Goal: Task Accomplishment & Management: Manage account settings

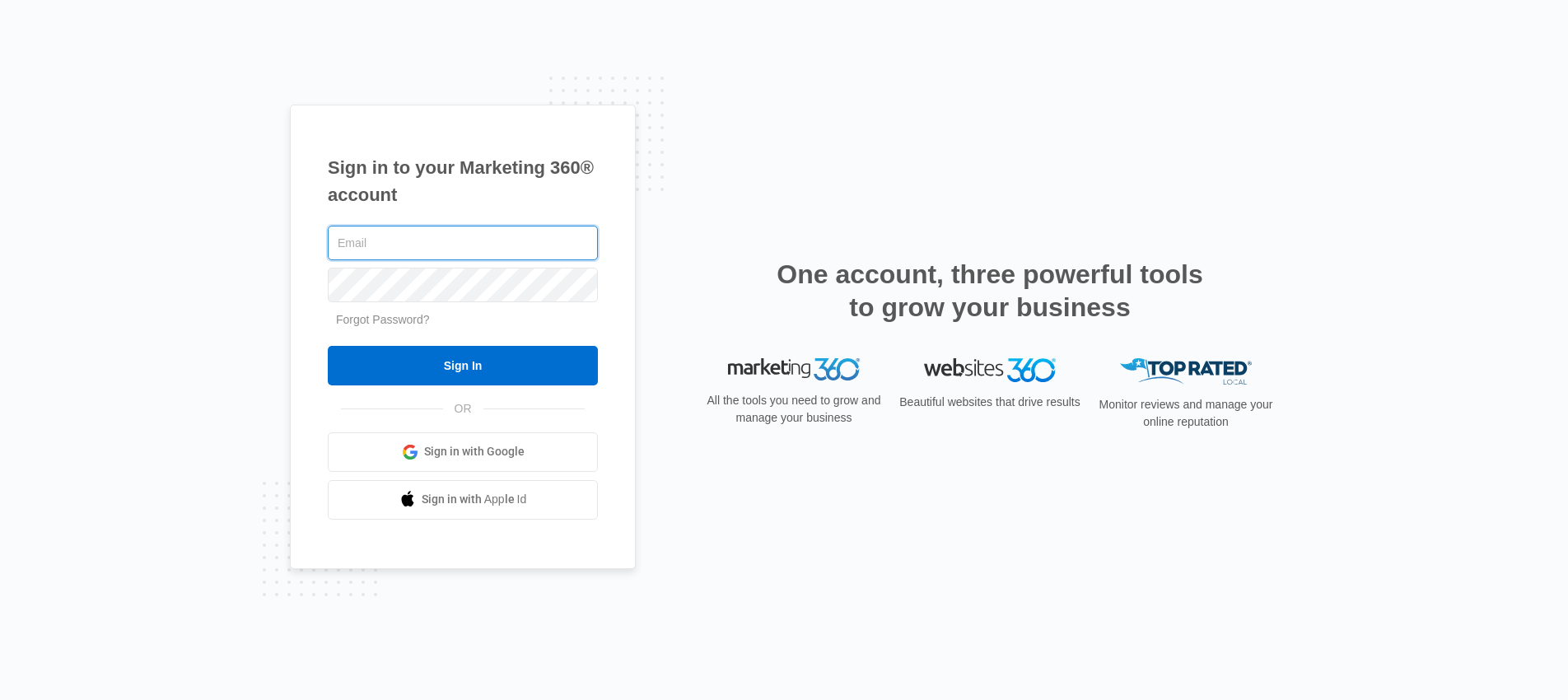
type input "[EMAIL_ADDRESS][DOMAIN_NAME]"
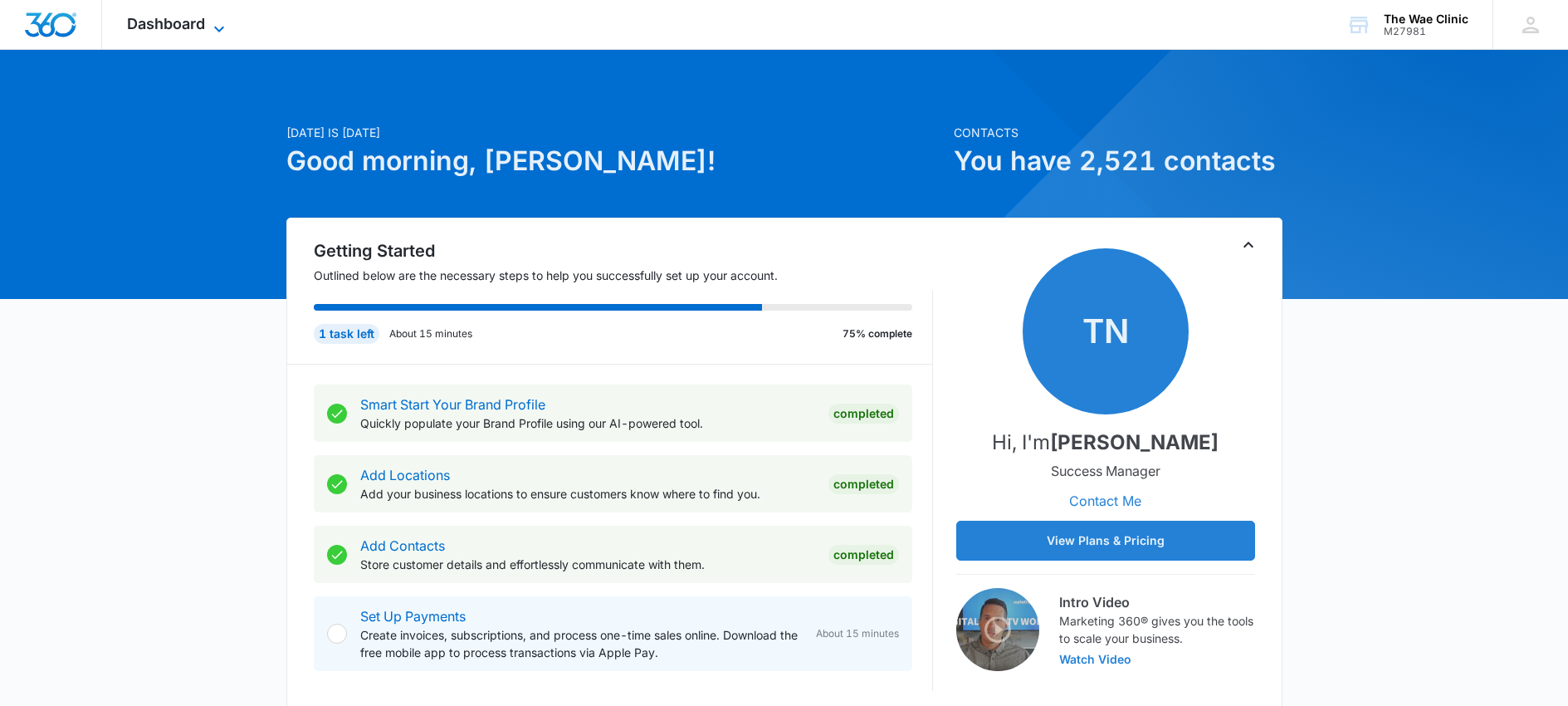
click at [188, 21] on span "Dashboard" at bounding box center [166, 23] width 78 height 17
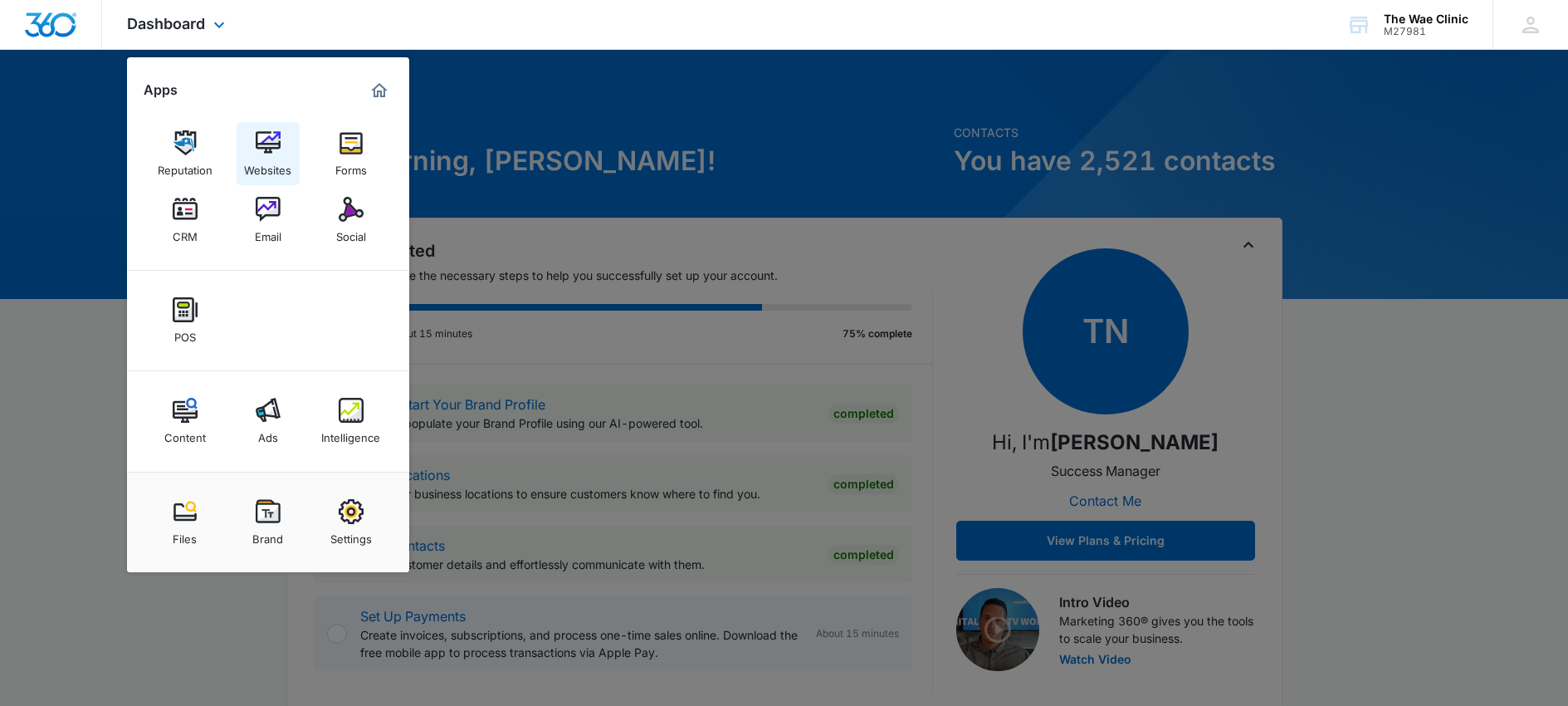
click at [274, 146] on img at bounding box center [269, 143] width 25 height 25
